Goal: Task Accomplishment & Management: Use online tool/utility

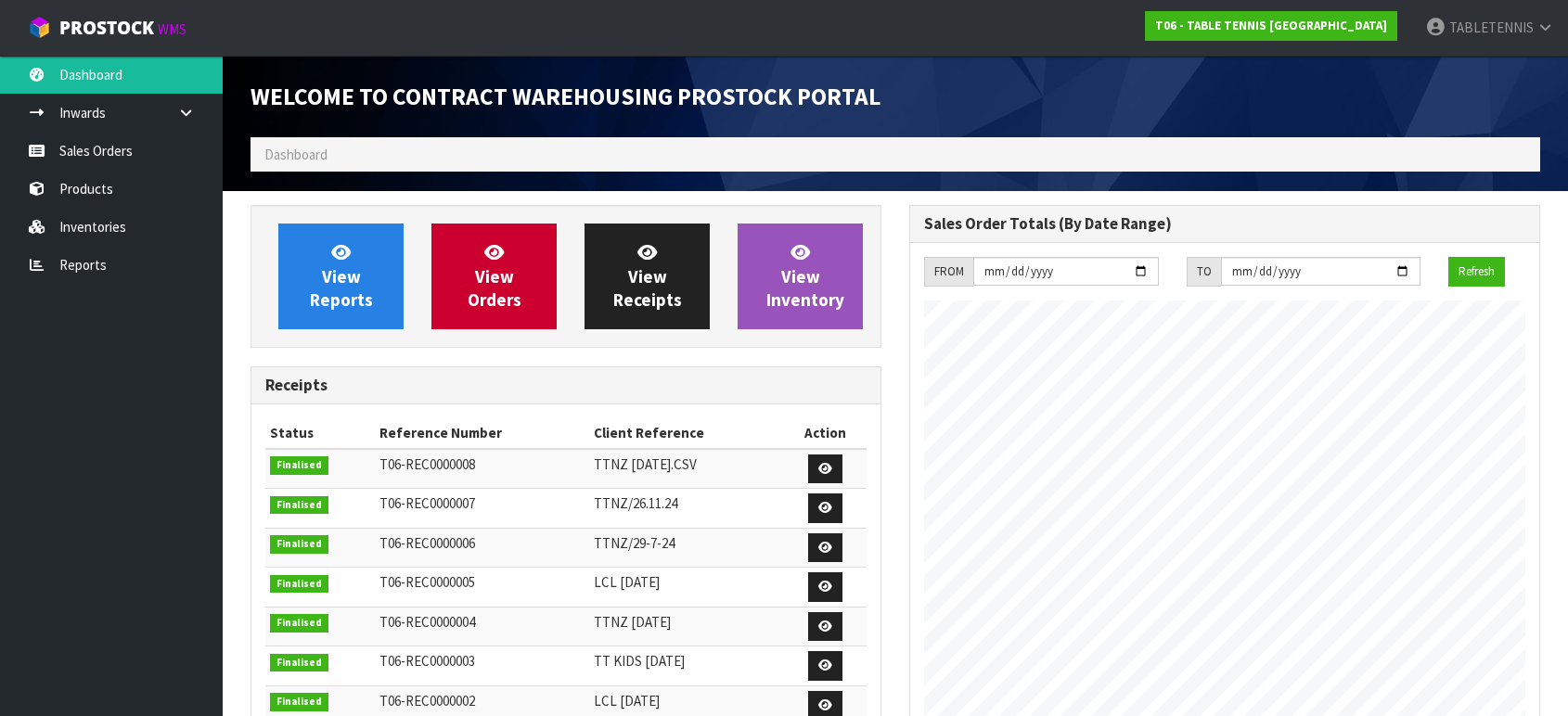
click at [73, 220] on link "Inventories" at bounding box center [111, 227] width 223 height 38
click at [83, 249] on link "Reports" at bounding box center [111, 265] width 223 height 38
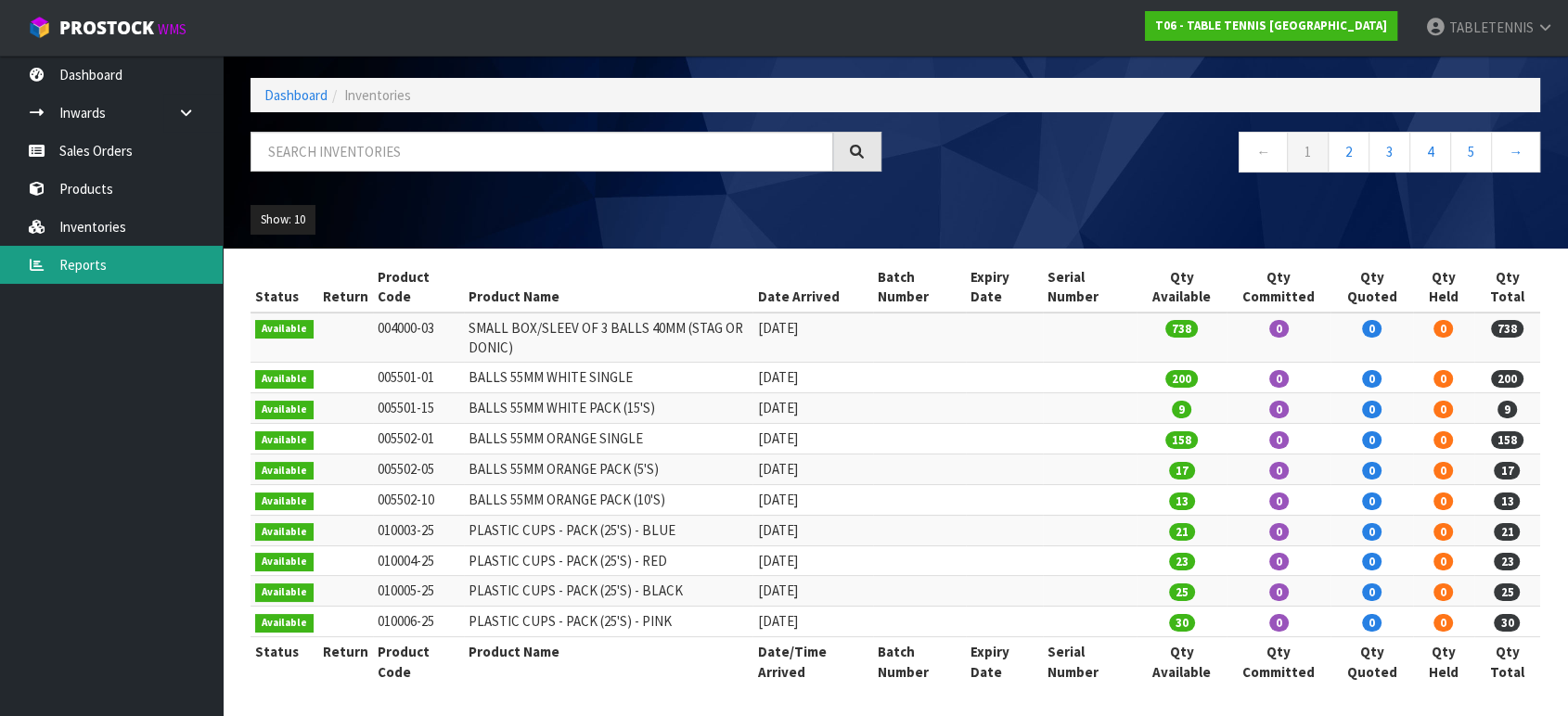
scroll to position [61, 0]
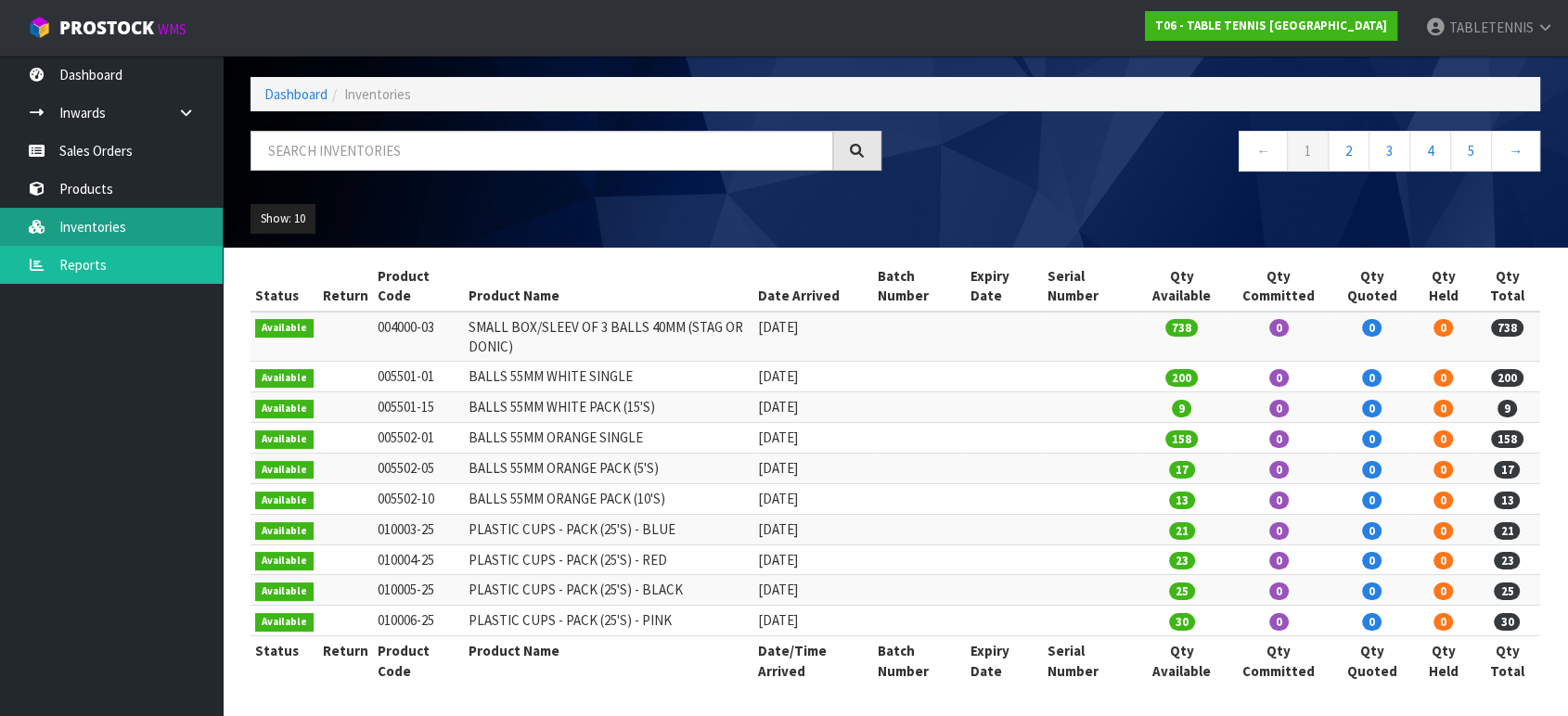
click at [152, 226] on link "Inventories" at bounding box center [111, 227] width 223 height 38
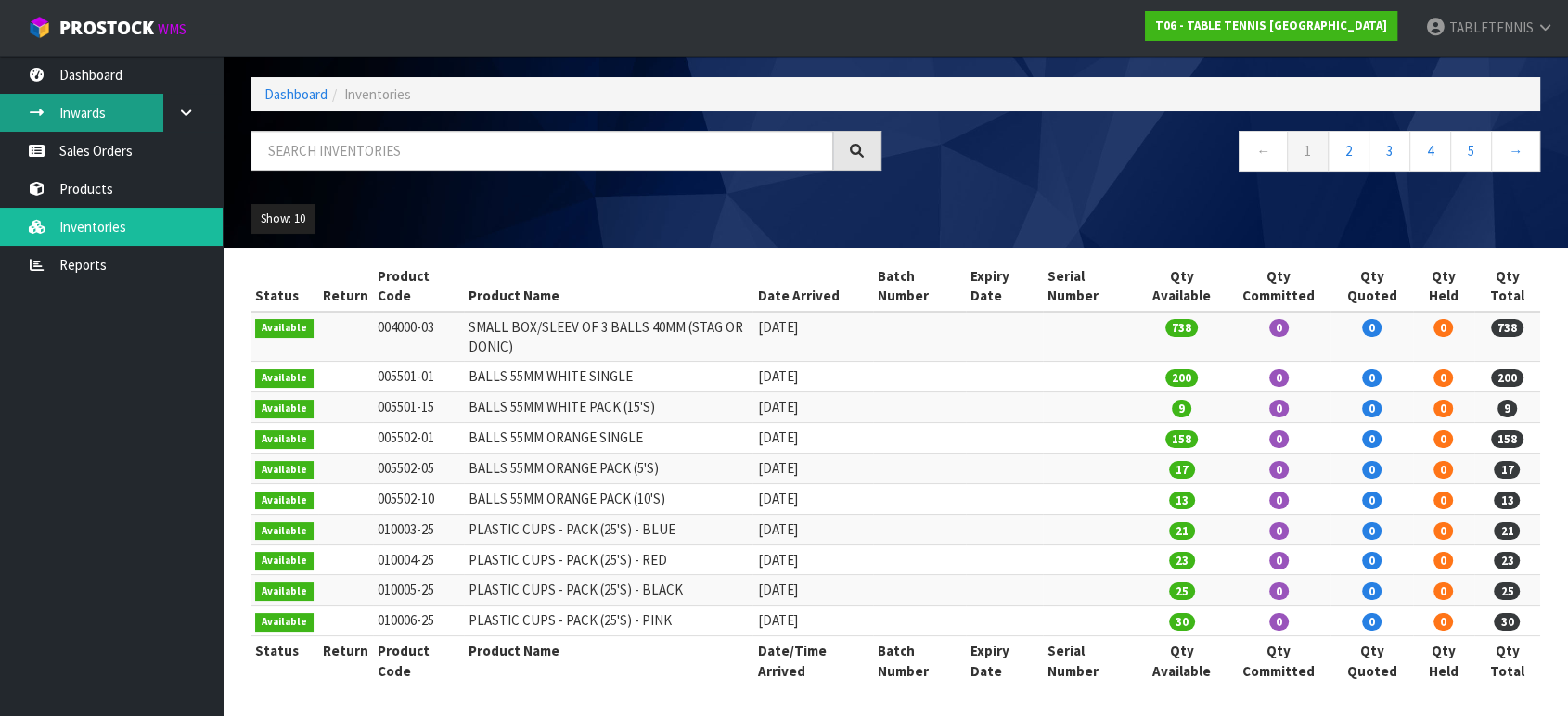
click at [65, 124] on link "Inwards" at bounding box center [111, 112] width 223 height 38
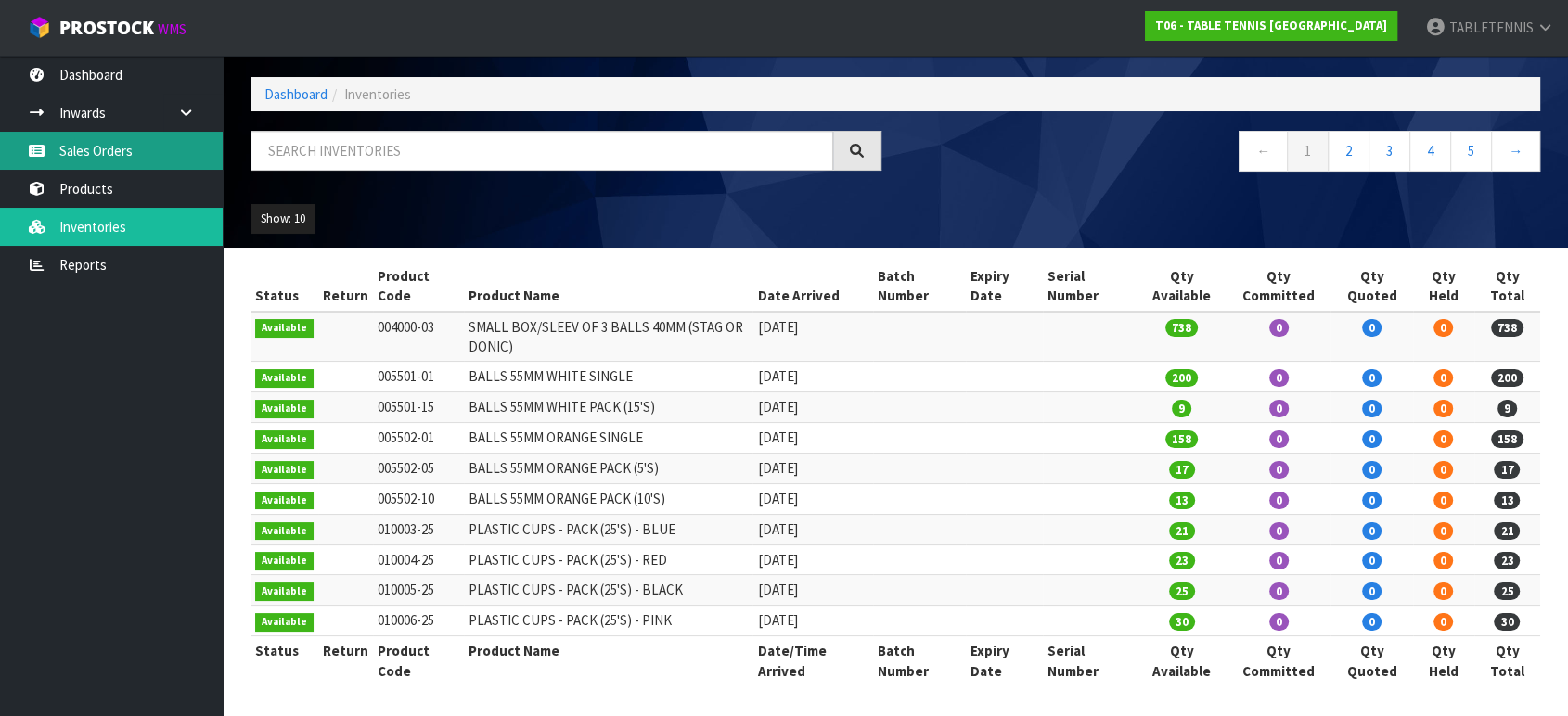
click at [78, 149] on link "Sales Orders" at bounding box center [111, 150] width 223 height 38
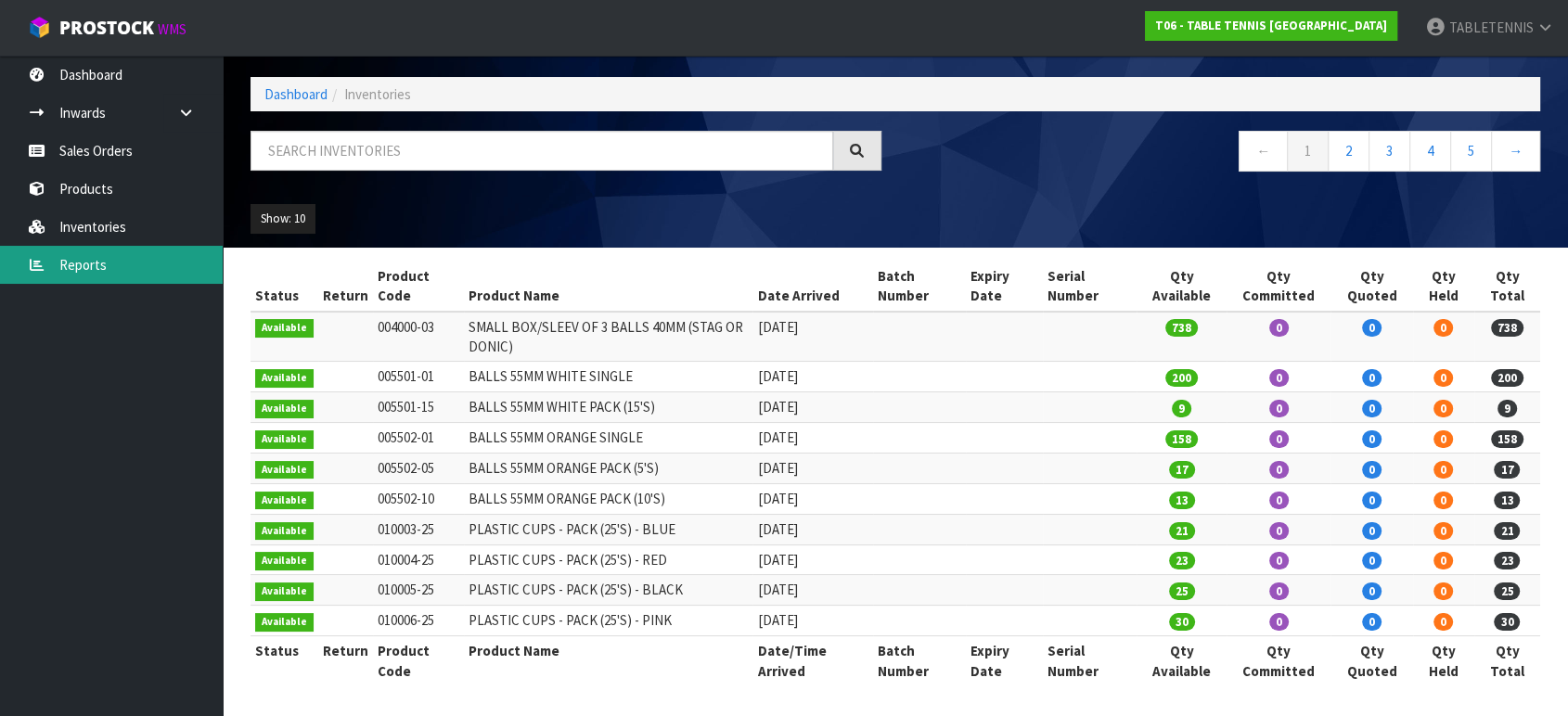
click at [85, 253] on link "Reports" at bounding box center [111, 265] width 223 height 38
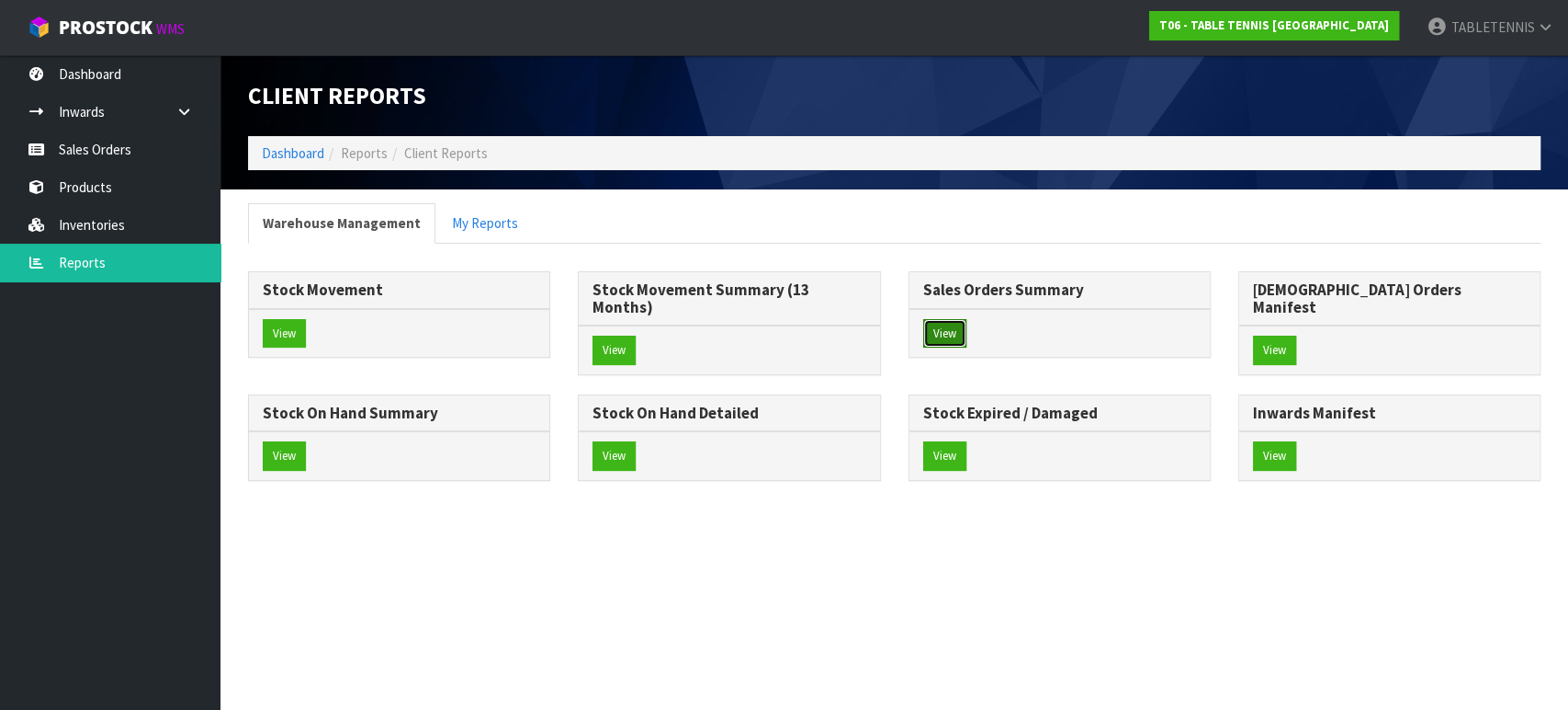
click at [948, 337] on button "View" at bounding box center [945, 334] width 43 height 30
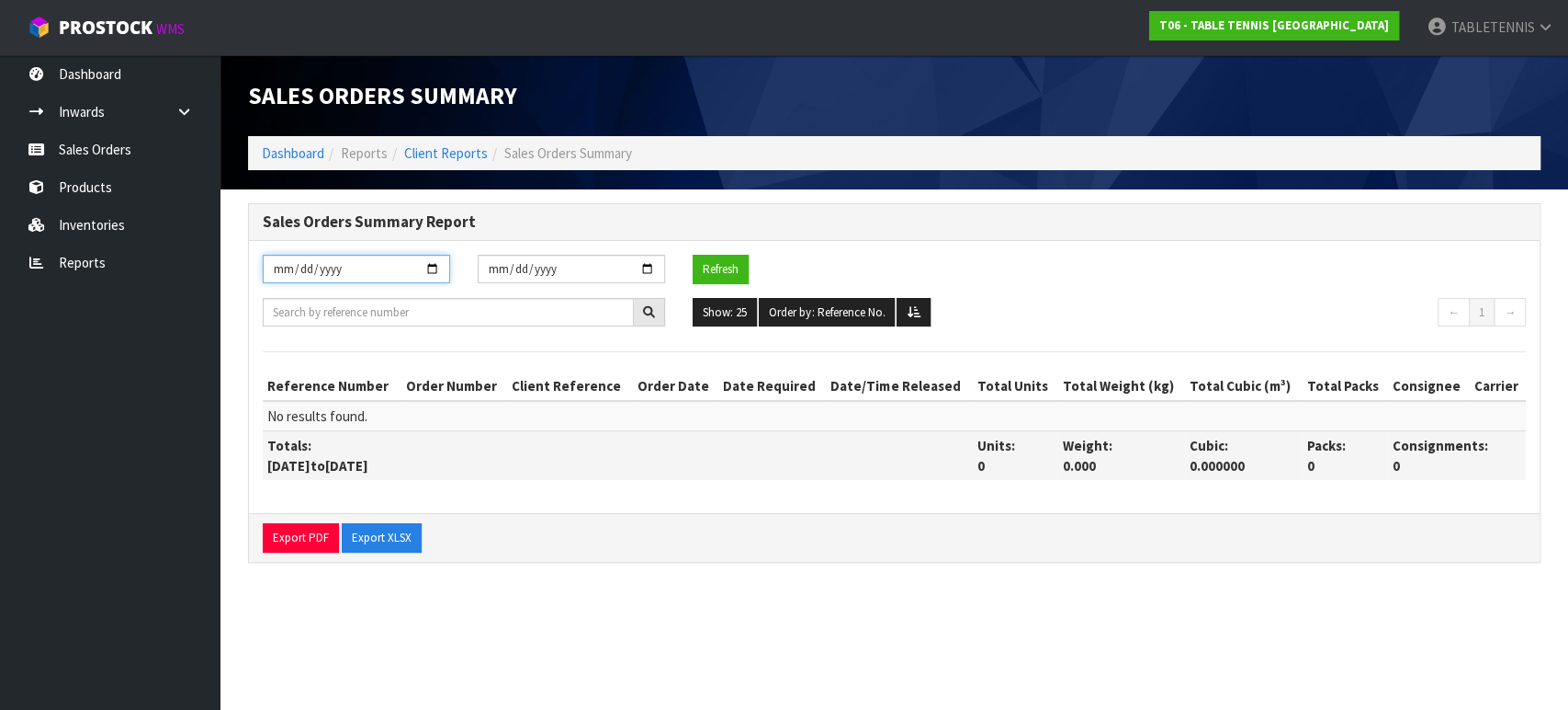
click at [424, 265] on input "[DATE]" at bounding box center [357, 268] width 187 height 29
type input "2024-10-01"
click at [544, 267] on input "[DATE]" at bounding box center [572, 268] width 187 height 29
click at [648, 268] on input "[DATE]" at bounding box center [572, 268] width 187 height 29
type input "2025-08-31"
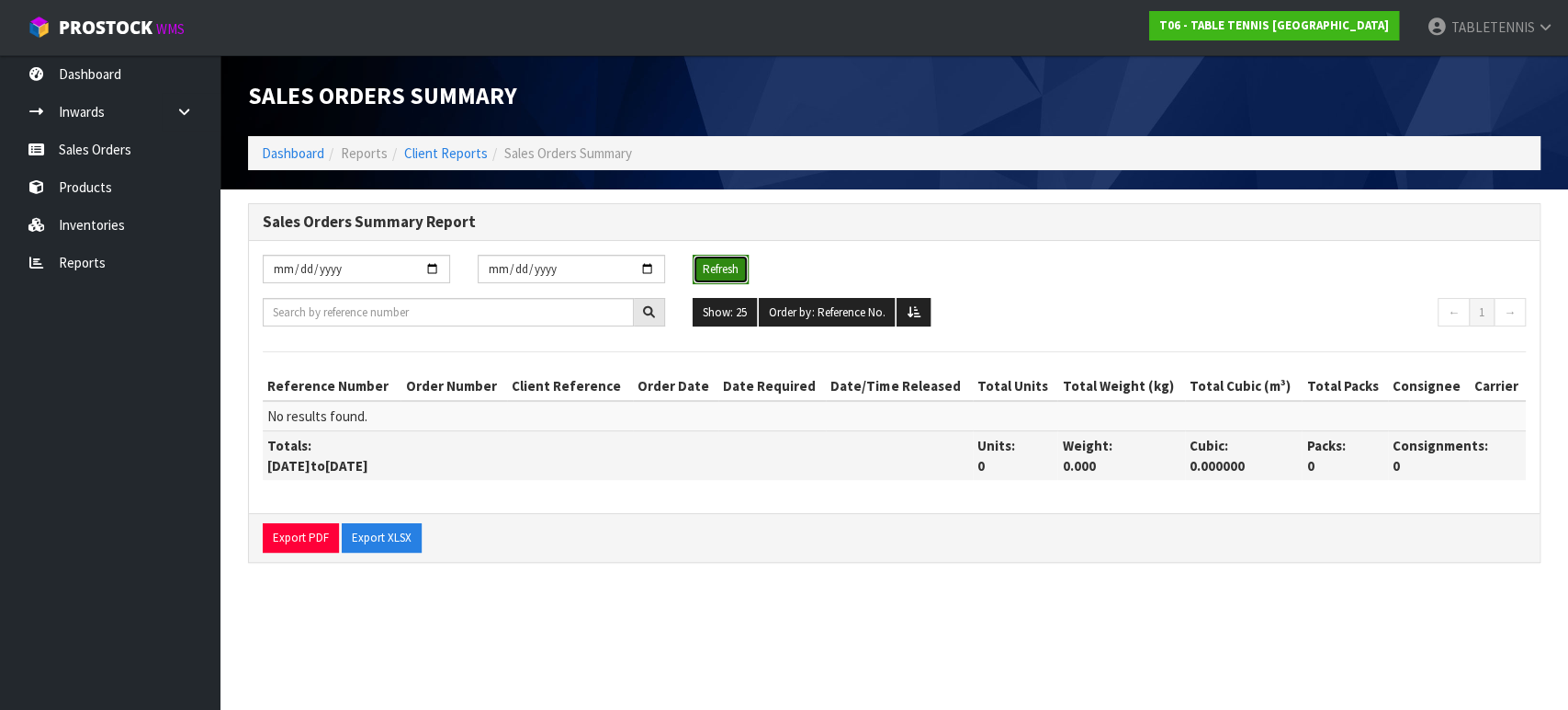
click at [739, 263] on button "Refresh" at bounding box center [720, 269] width 56 height 30
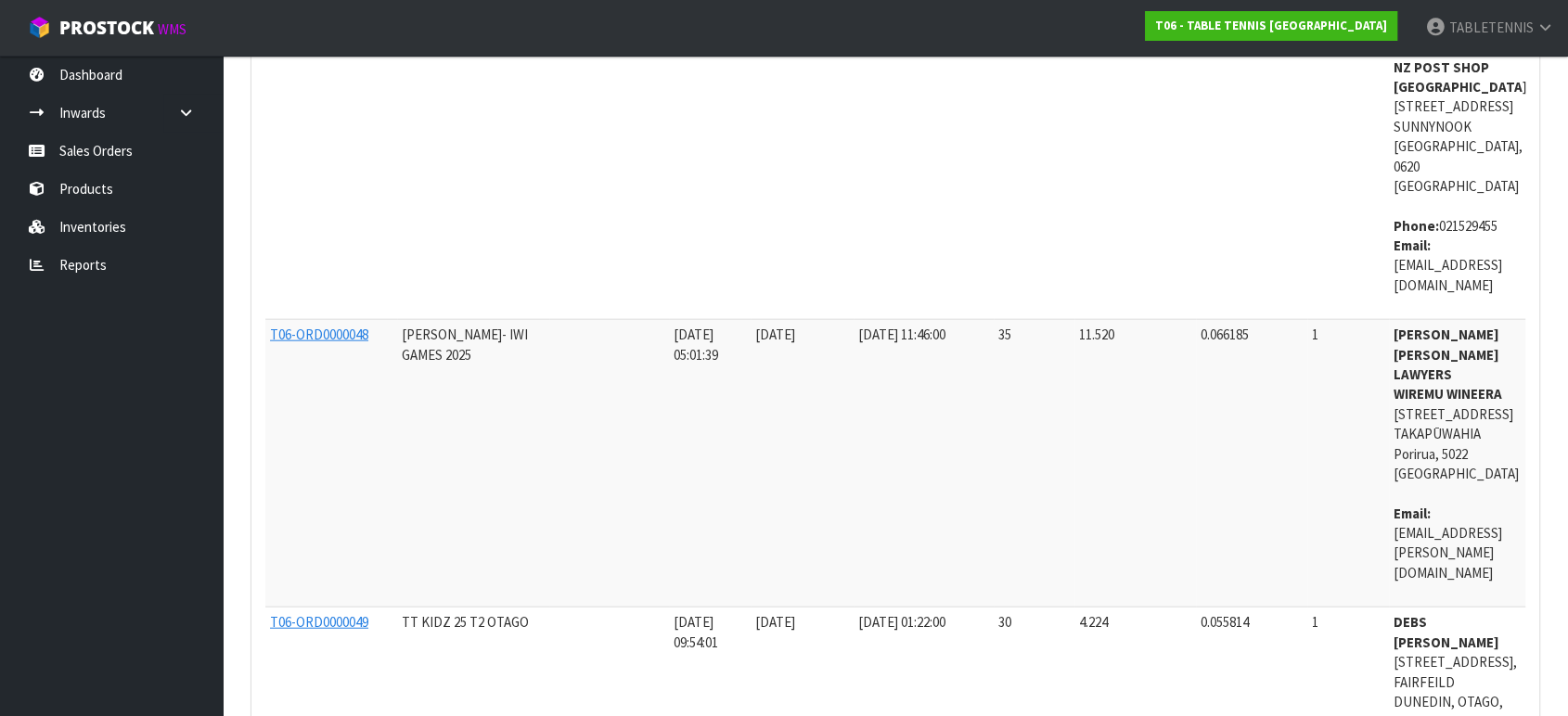
scroll to position [4732, 0]
